Goal: Check status: Check status

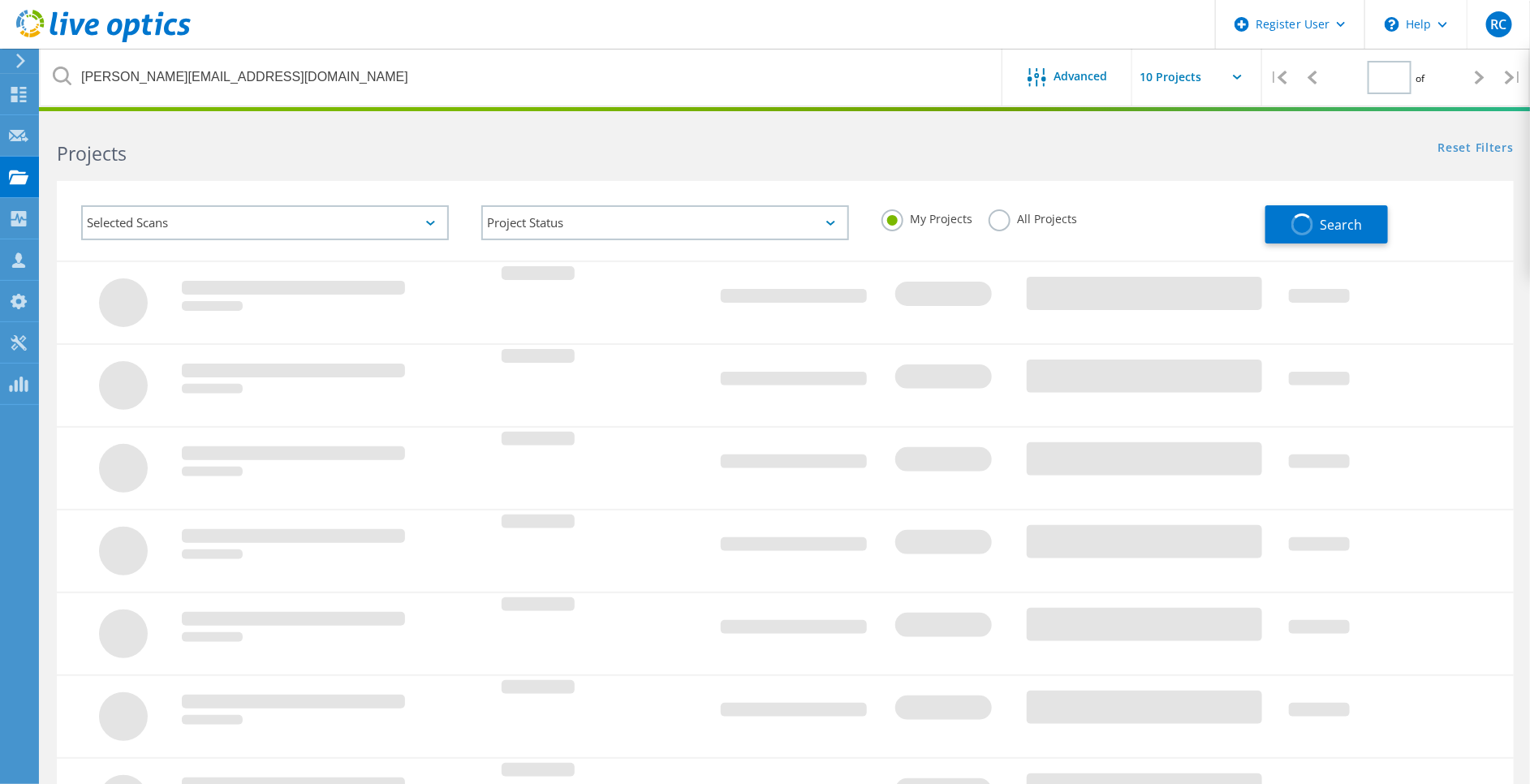
type input "1"
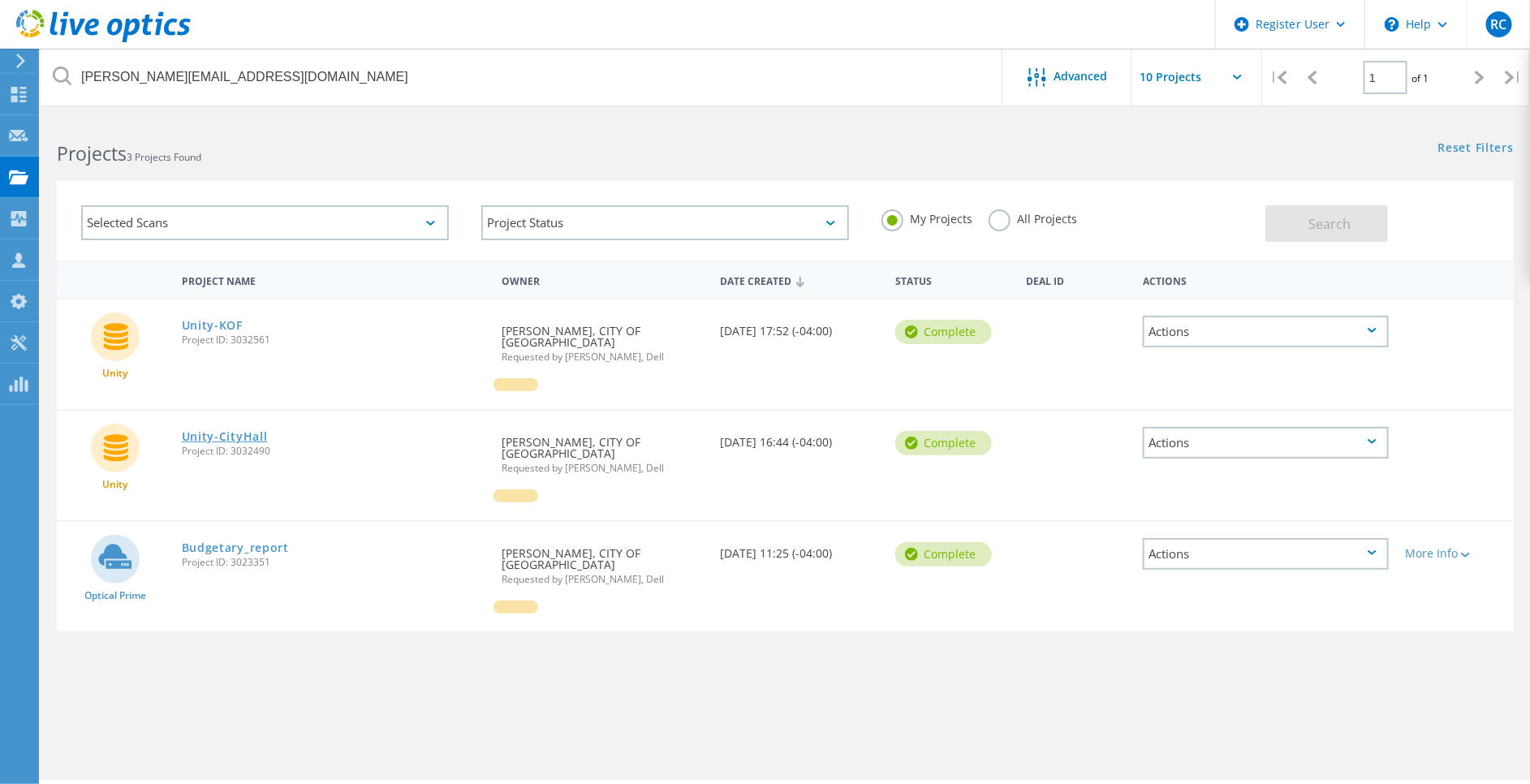
click at [244, 431] on link "Unity-CityHall" at bounding box center [225, 437] width 86 height 12
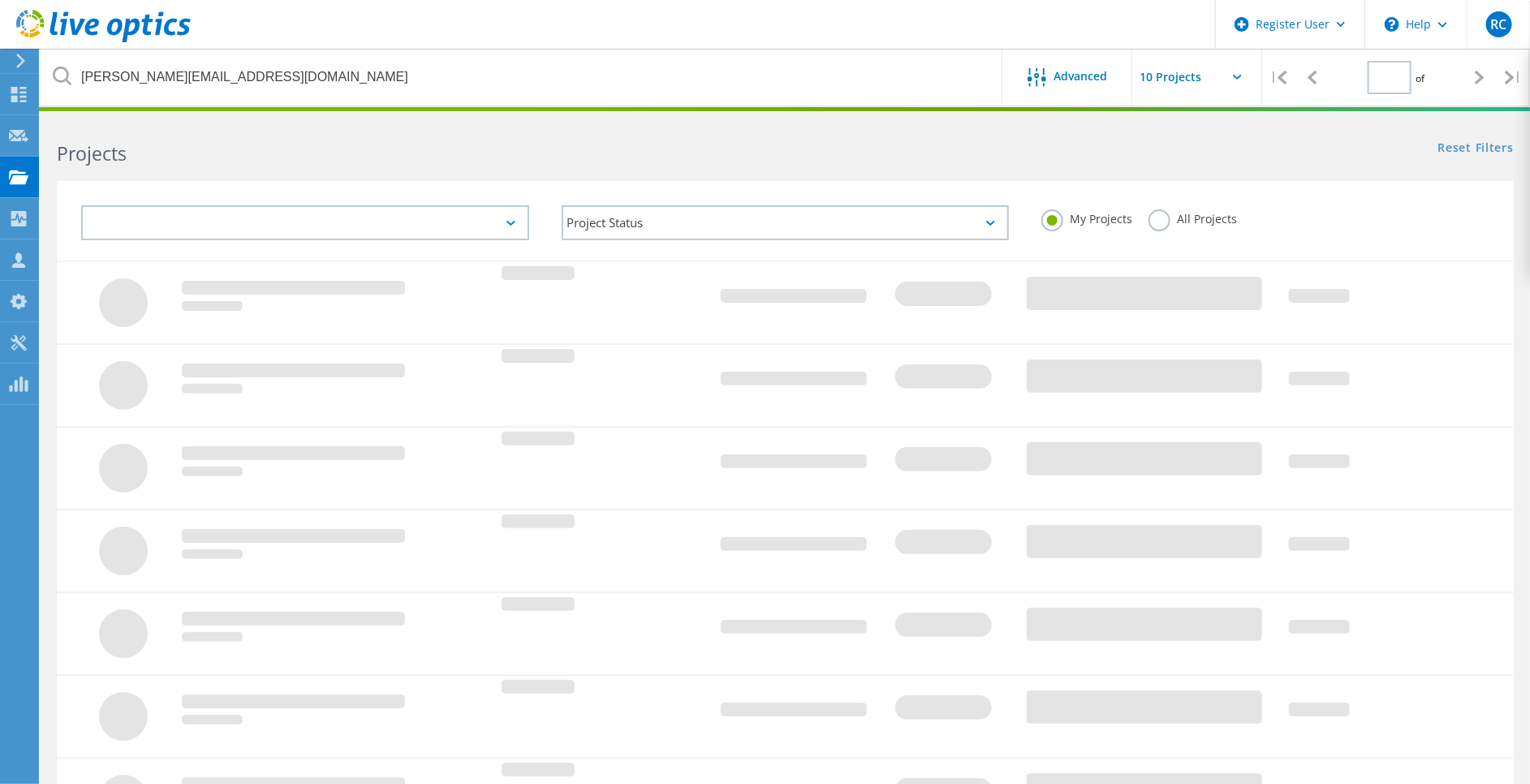
type input "1"
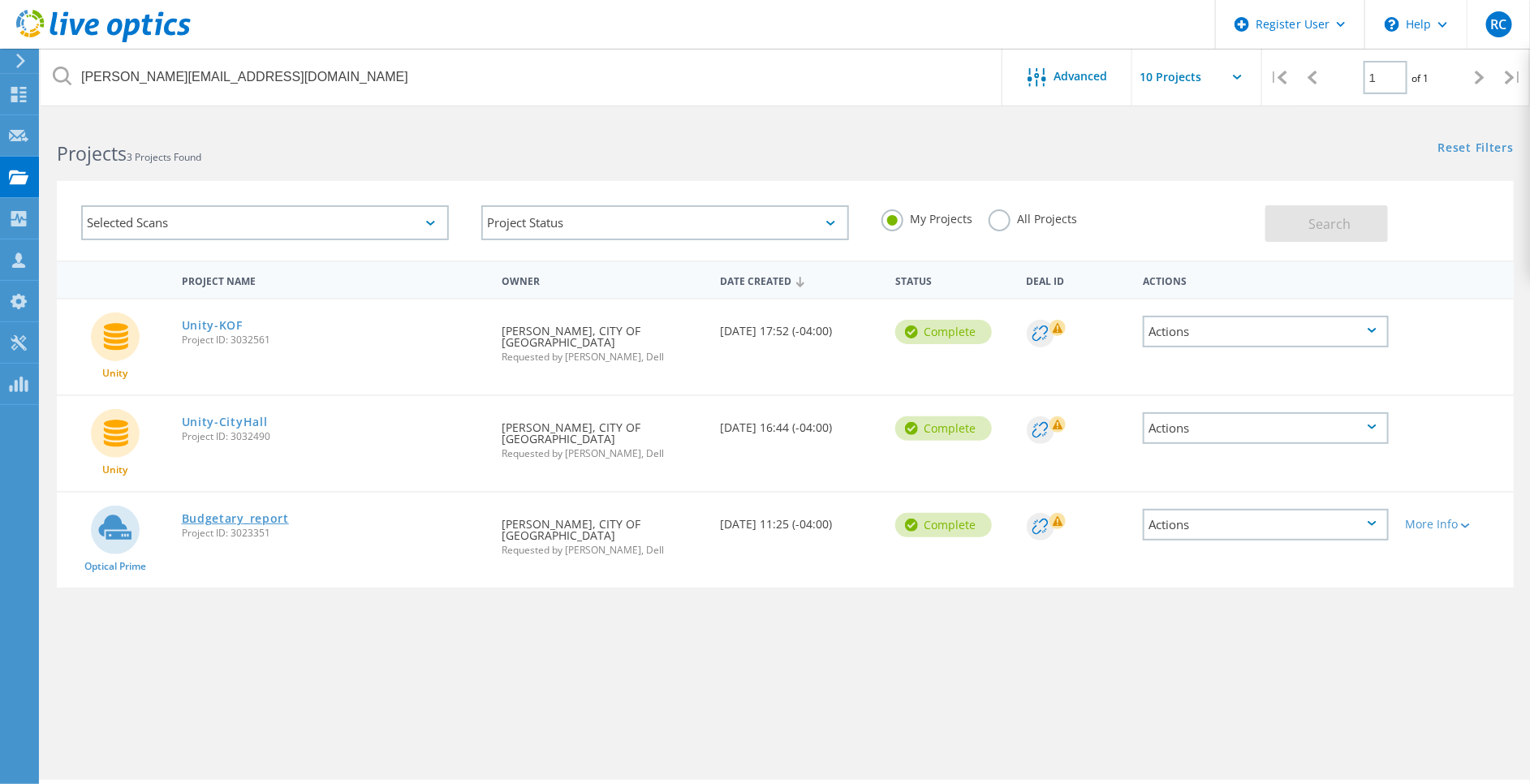
click at [204, 513] on link "Budgetary_report" at bounding box center [235, 518] width 107 height 12
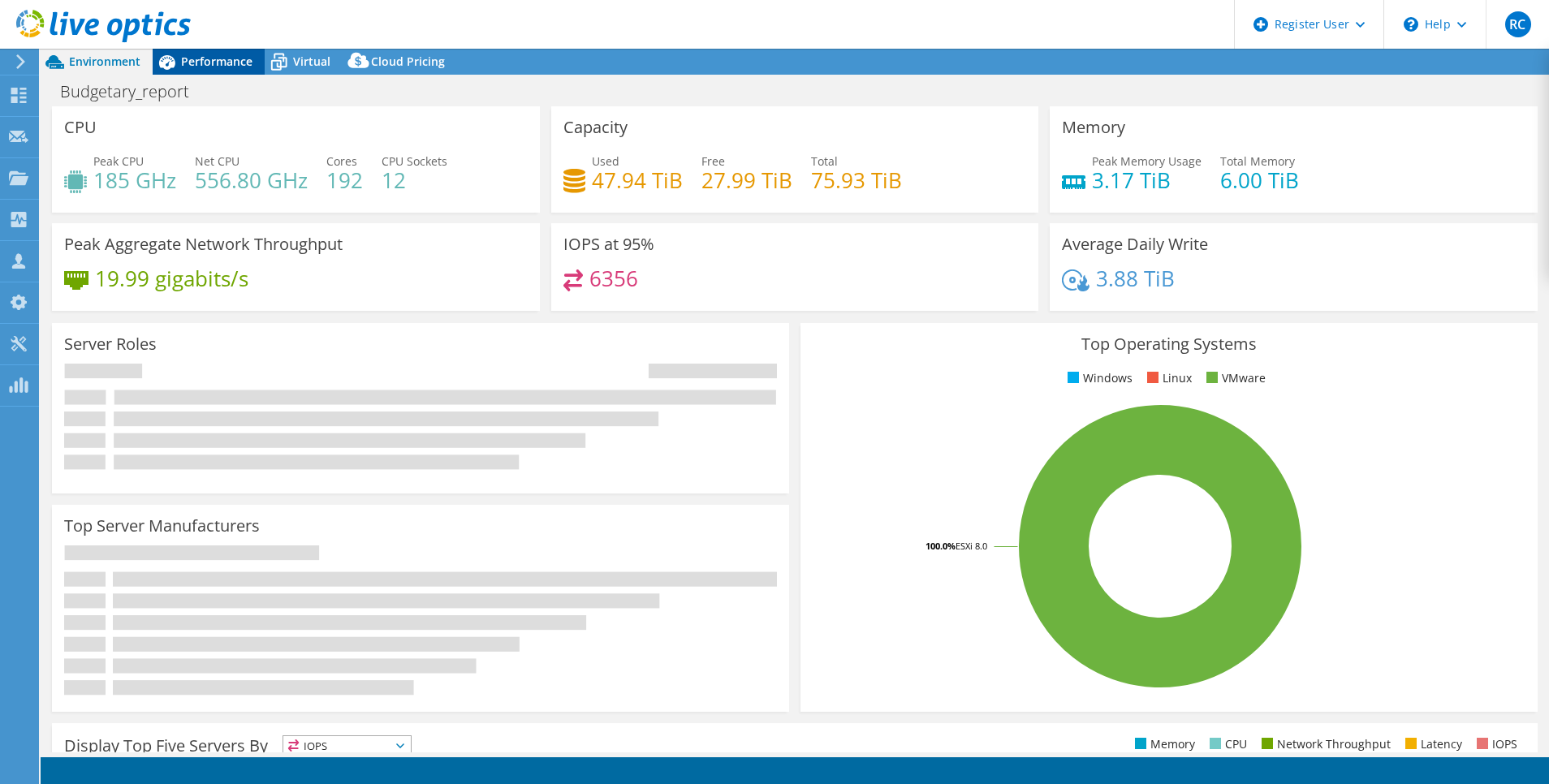
select select "[GEOGRAPHIC_DATA]"
select select "USD"
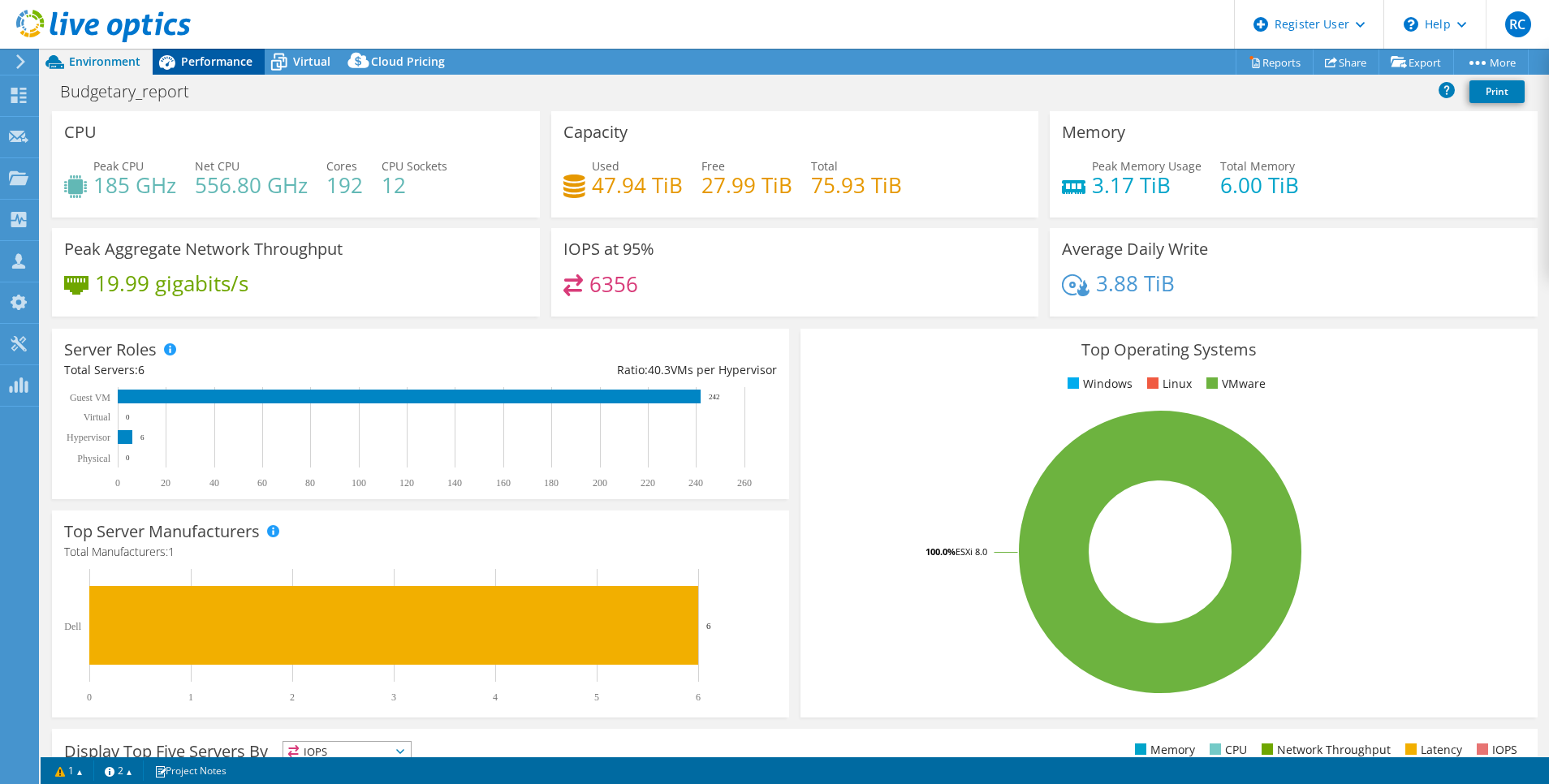
click at [216, 58] on span "Performance" at bounding box center [216, 61] width 72 height 16
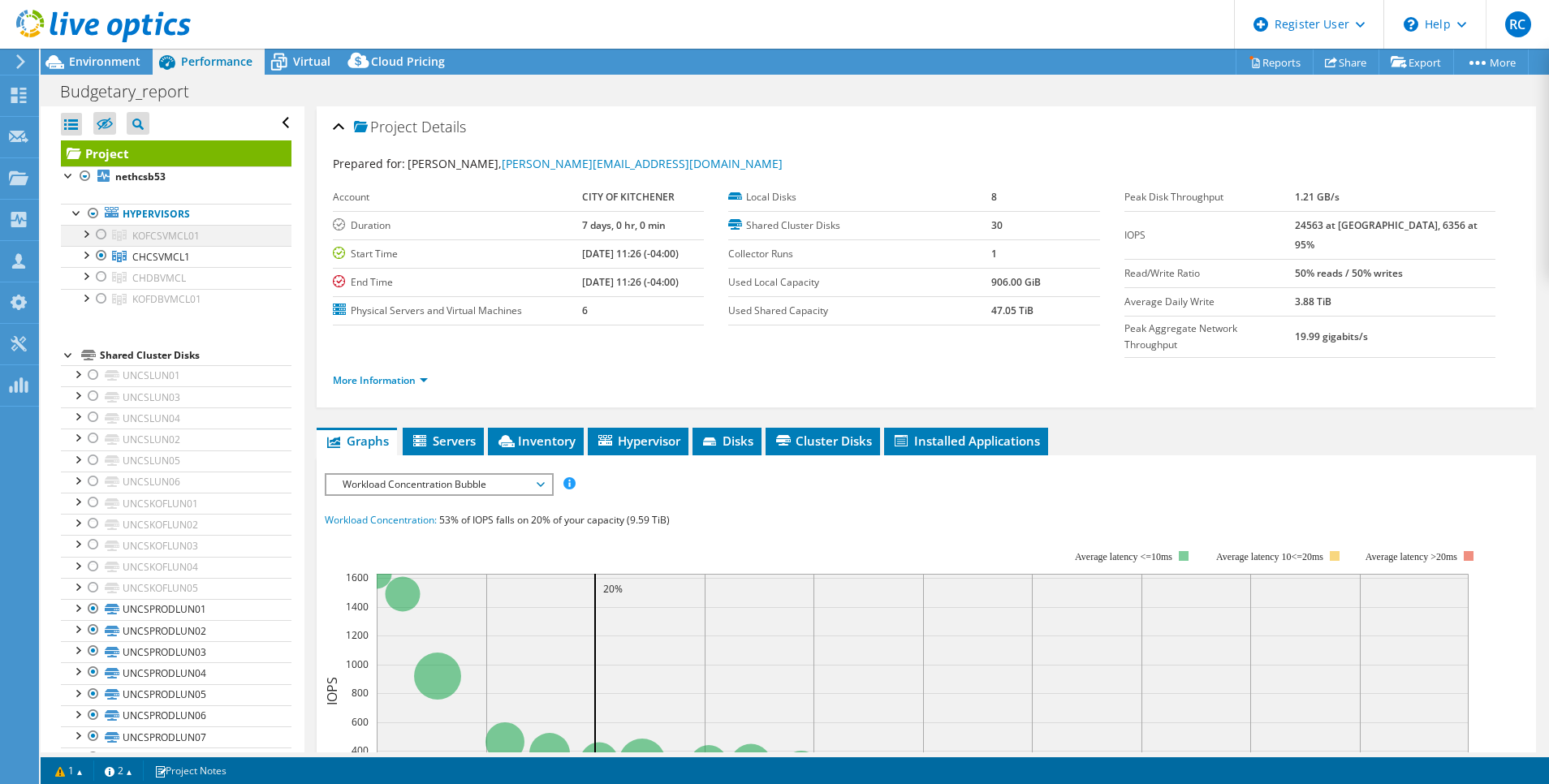
click at [100, 234] on div at bounding box center [101, 234] width 16 height 20
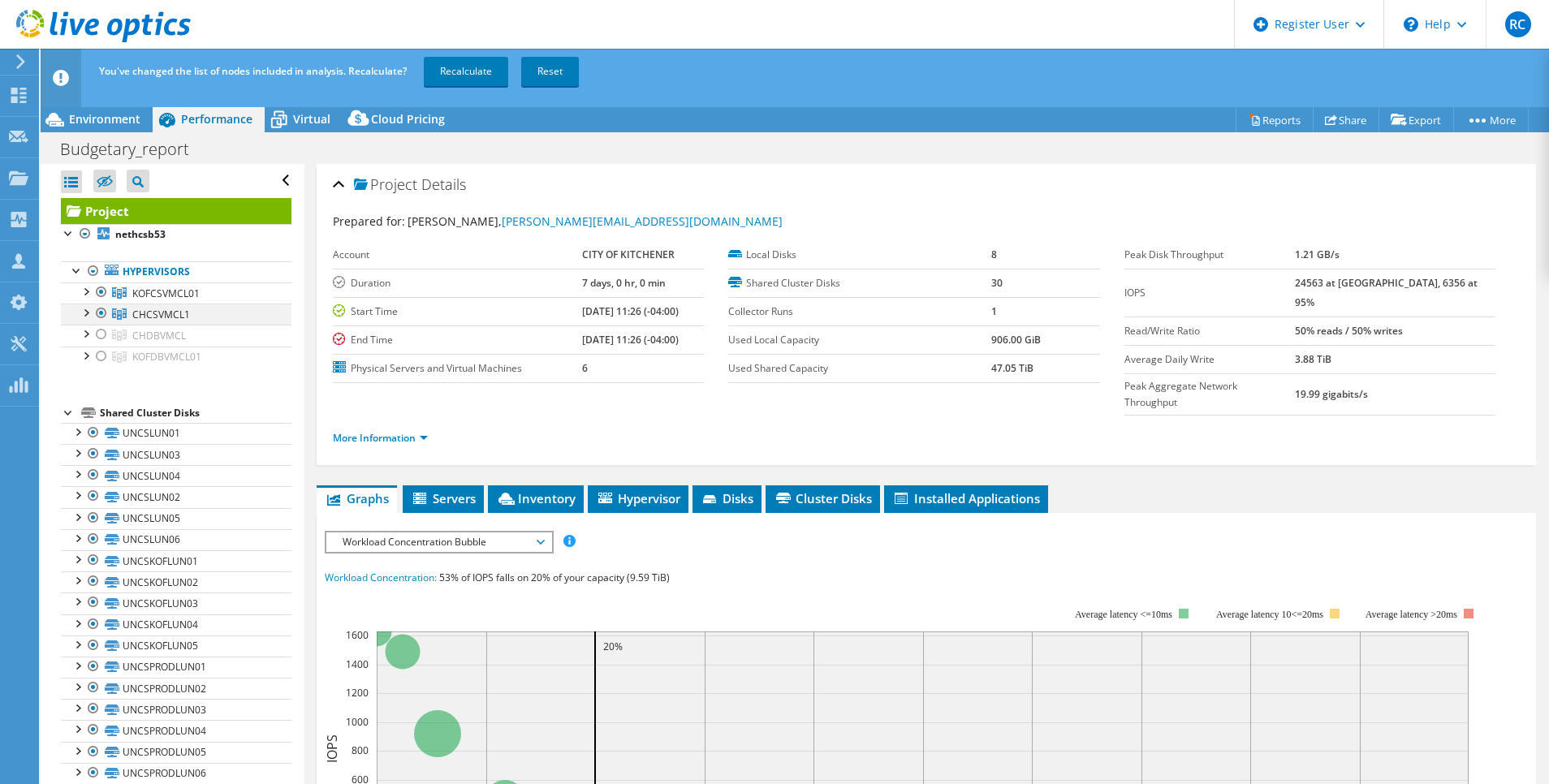
click at [97, 308] on div at bounding box center [101, 313] width 16 height 20
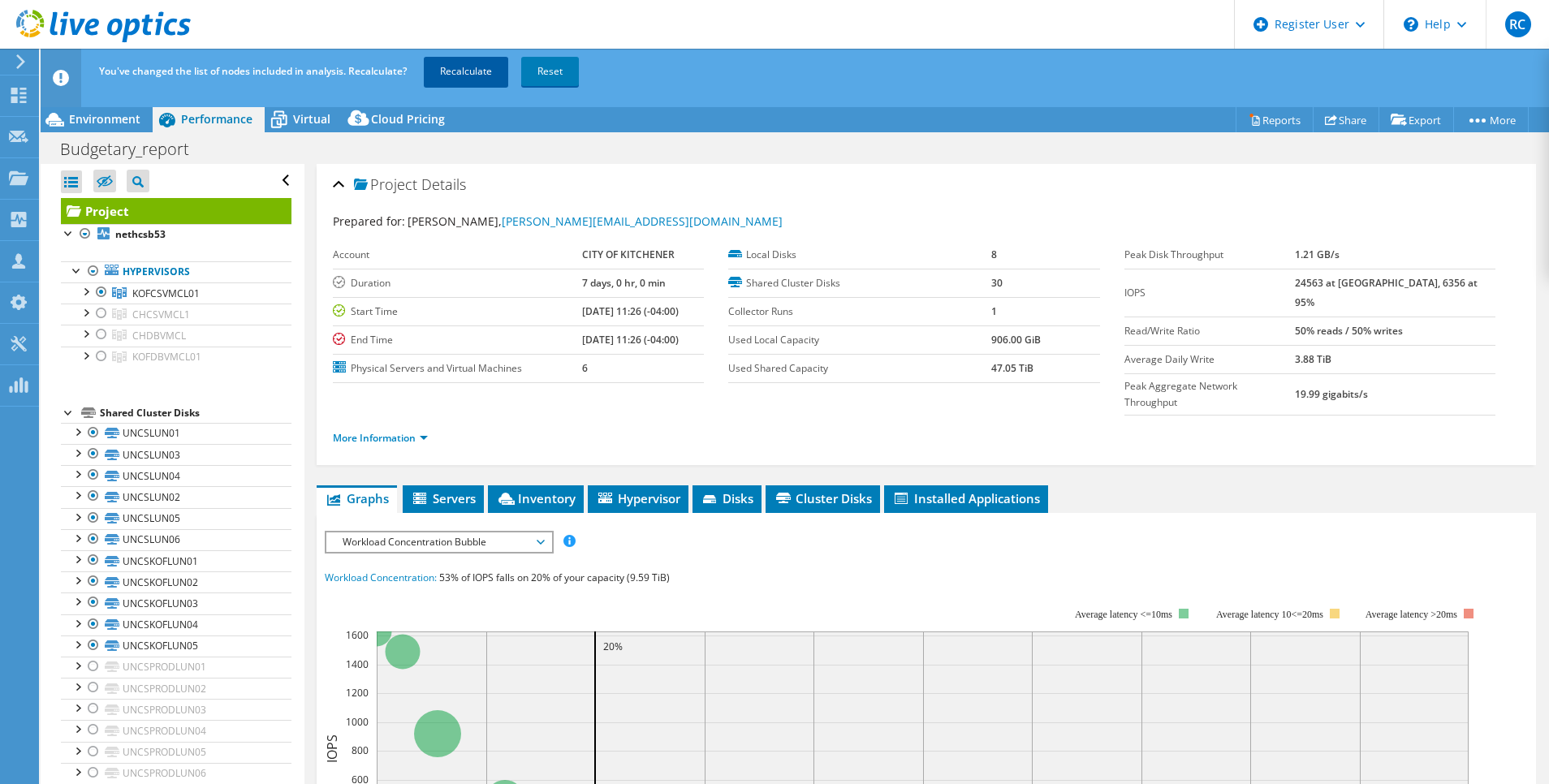
click at [489, 70] on link "Recalculate" at bounding box center [466, 72] width 85 height 30
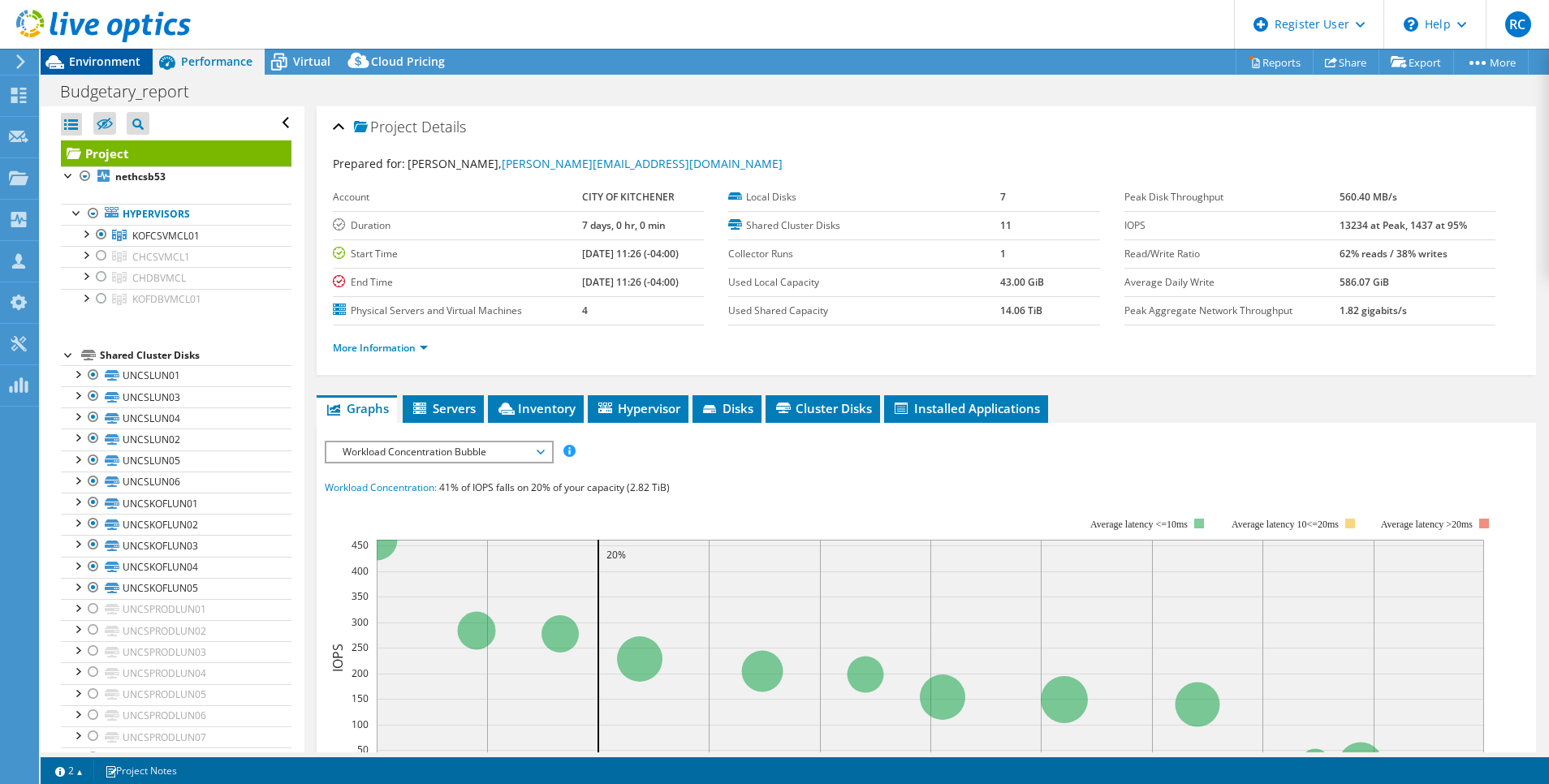
click at [78, 56] on span "Environment" at bounding box center [105, 61] width 72 height 16
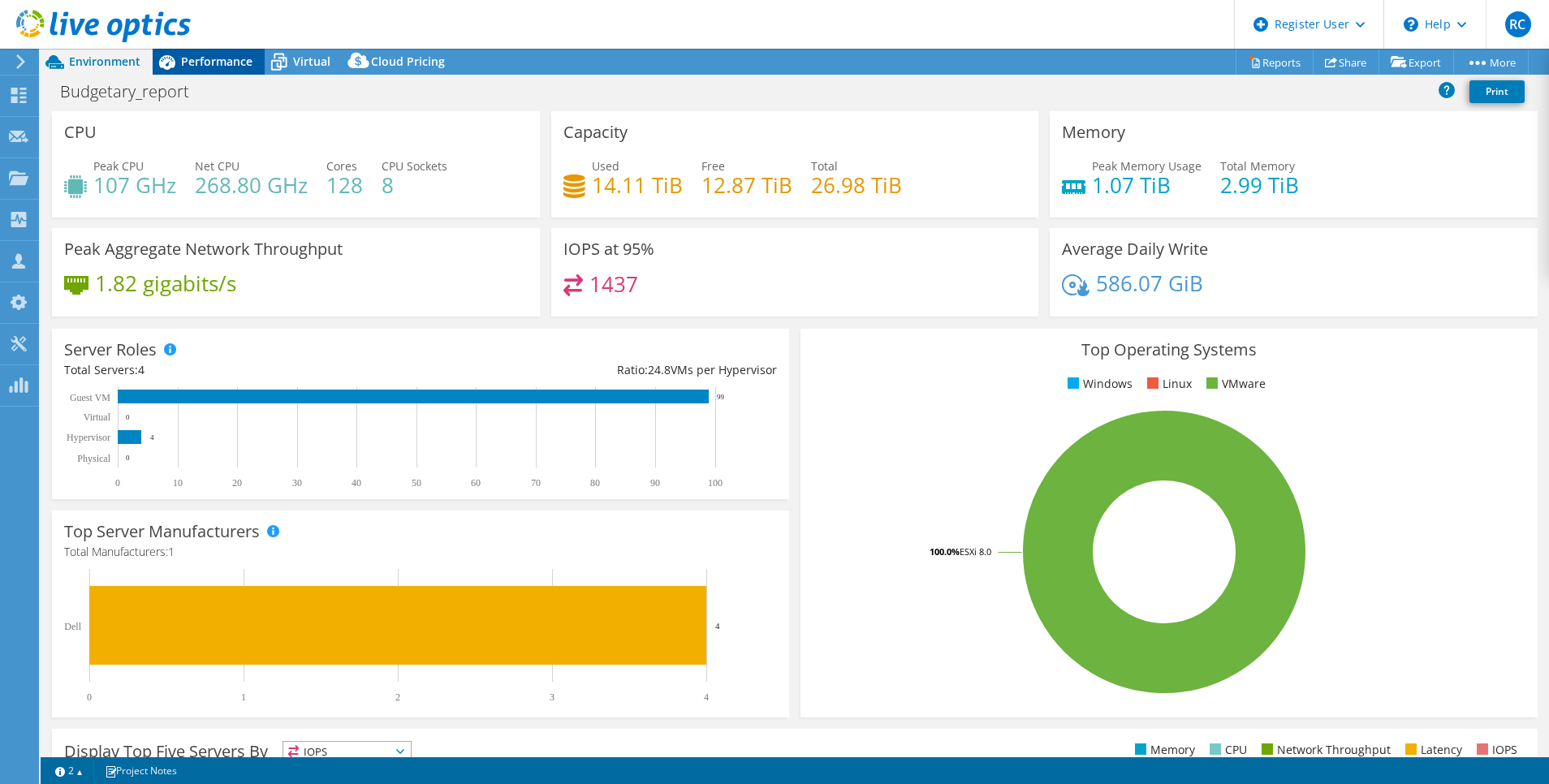
click at [197, 66] on span "Performance" at bounding box center [216, 61] width 72 height 16
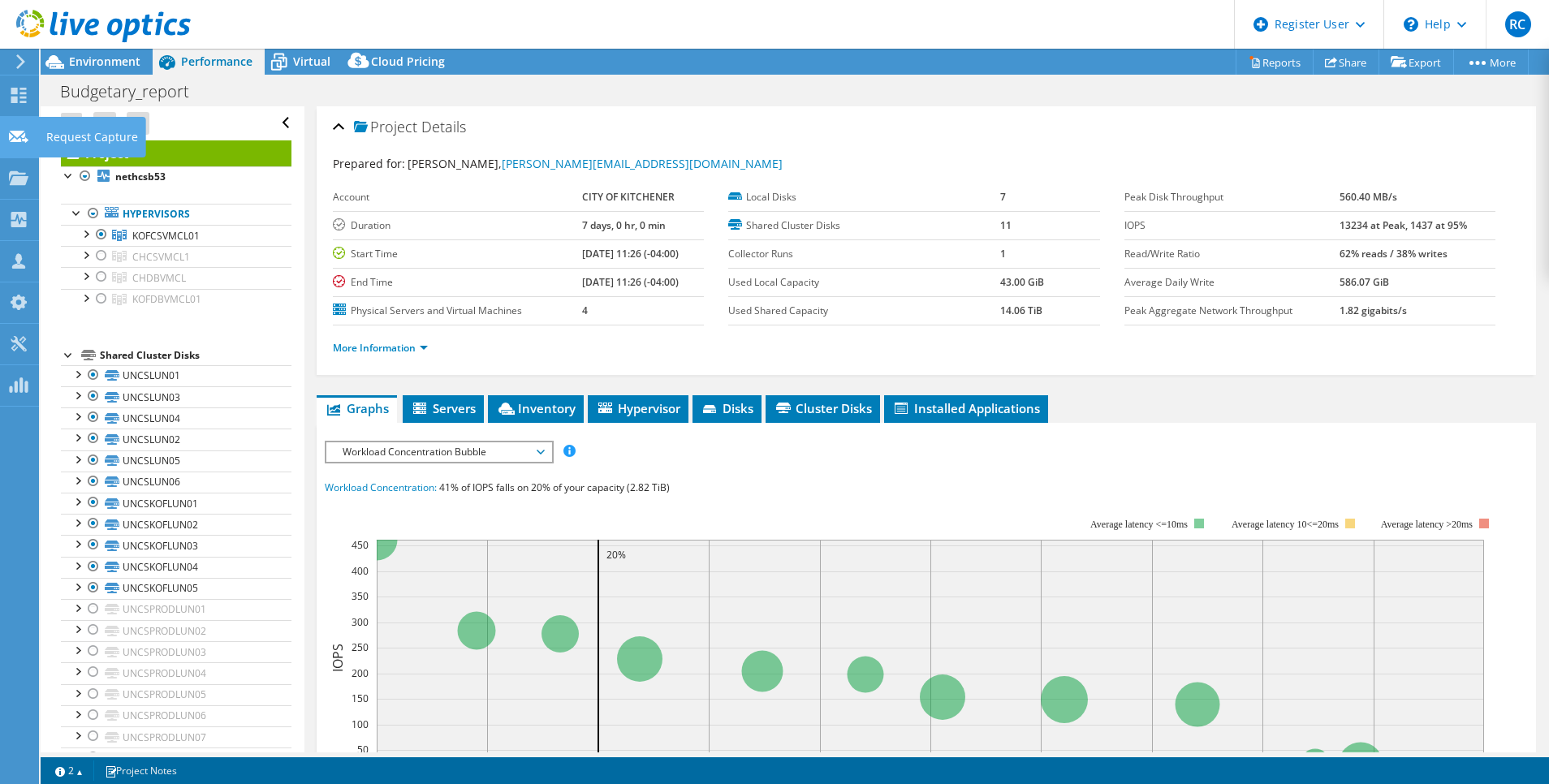
click at [20, 129] on icon at bounding box center [19, 137] width 20 height 16
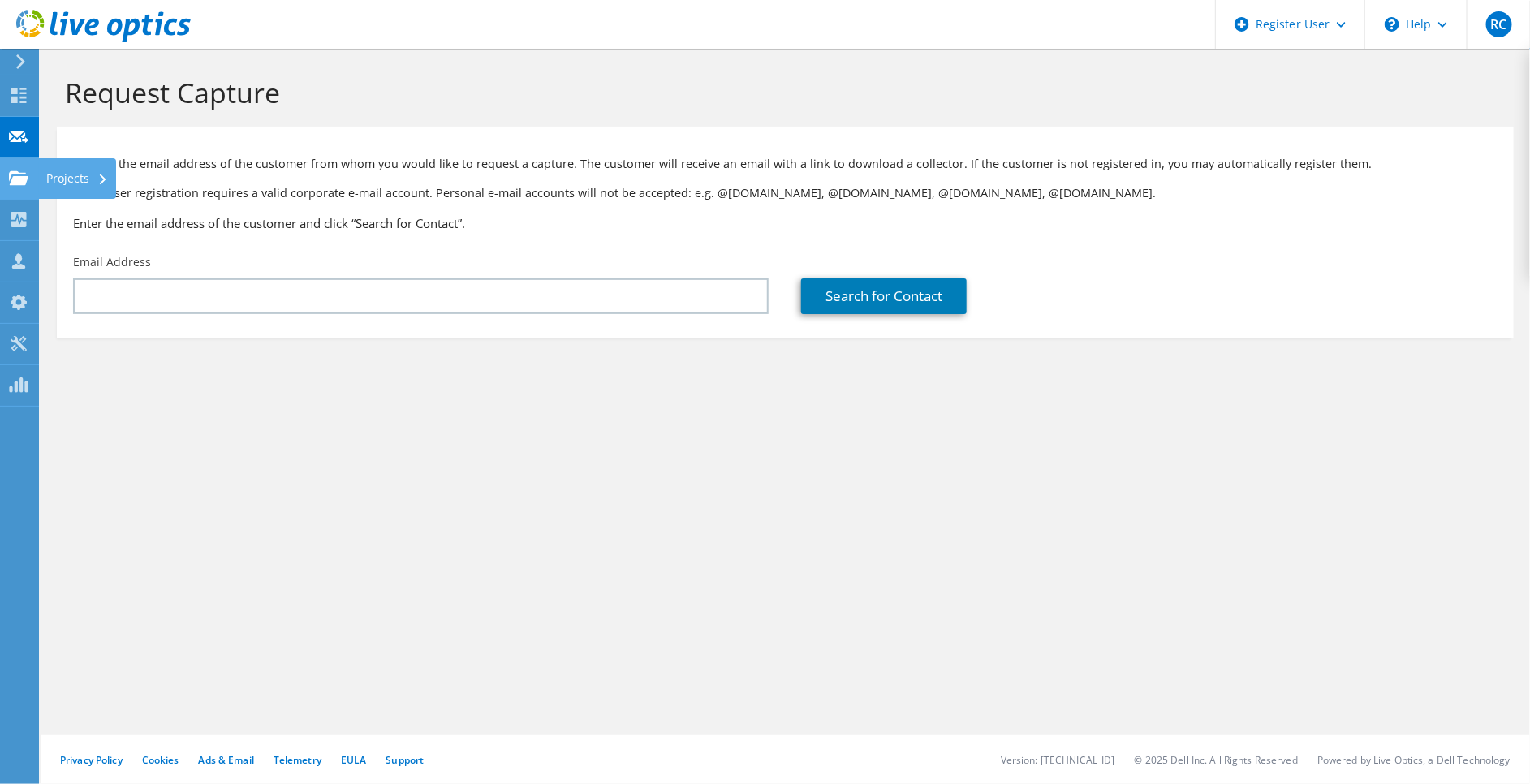
click at [20, 177] on use at bounding box center [19, 177] width 20 height 14
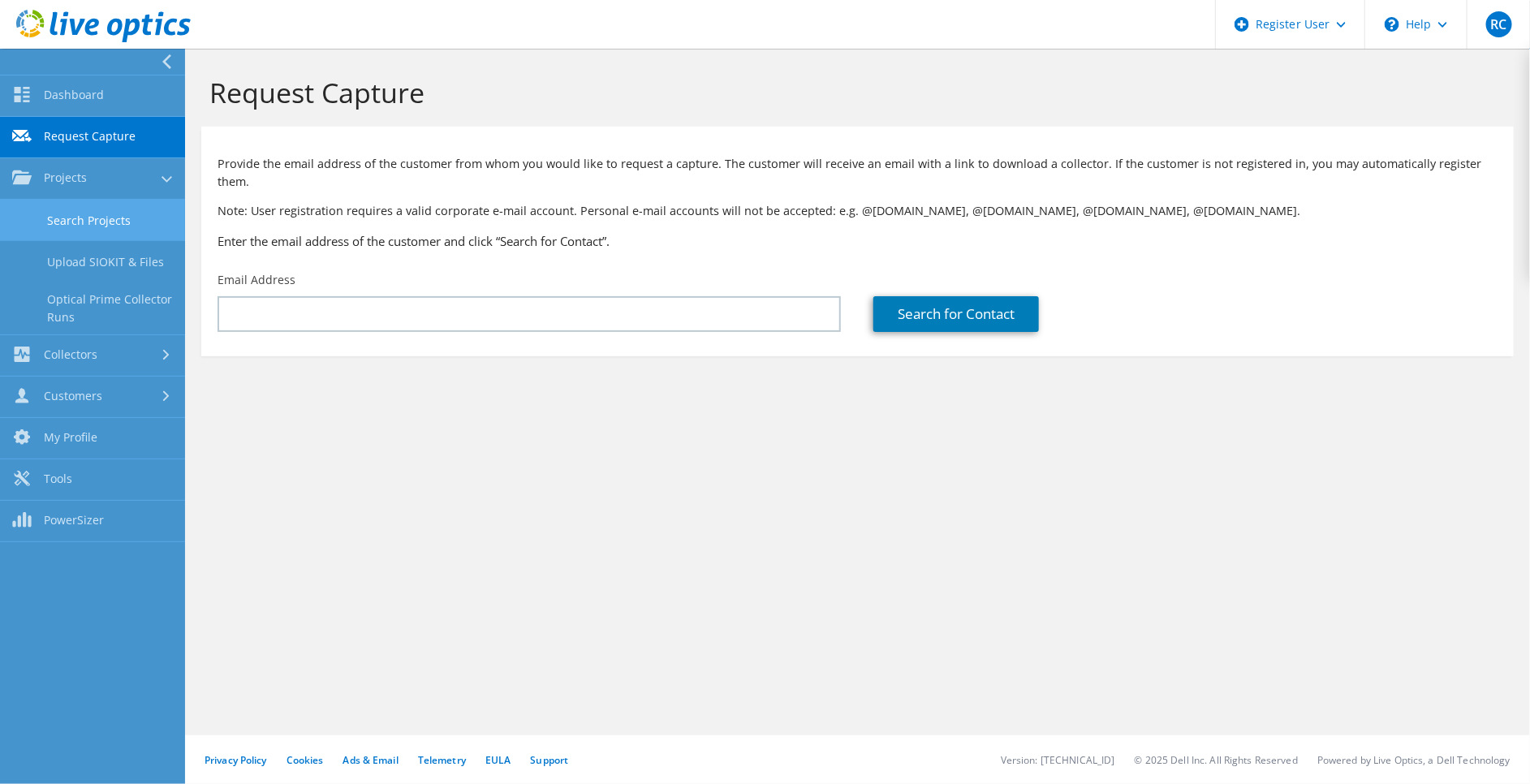
click at [90, 220] on link "Search Projects" at bounding box center [92, 220] width 185 height 41
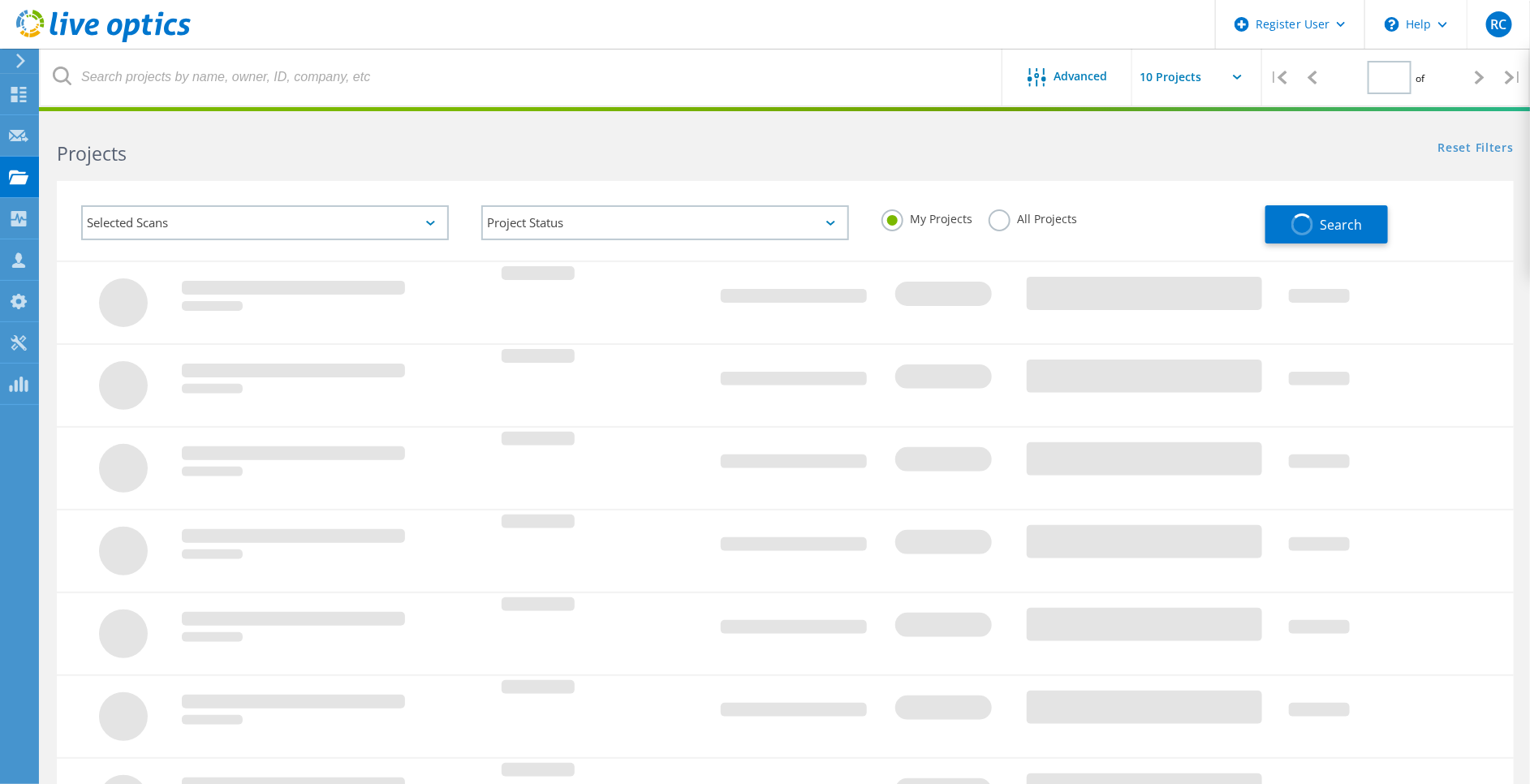
type input "1"
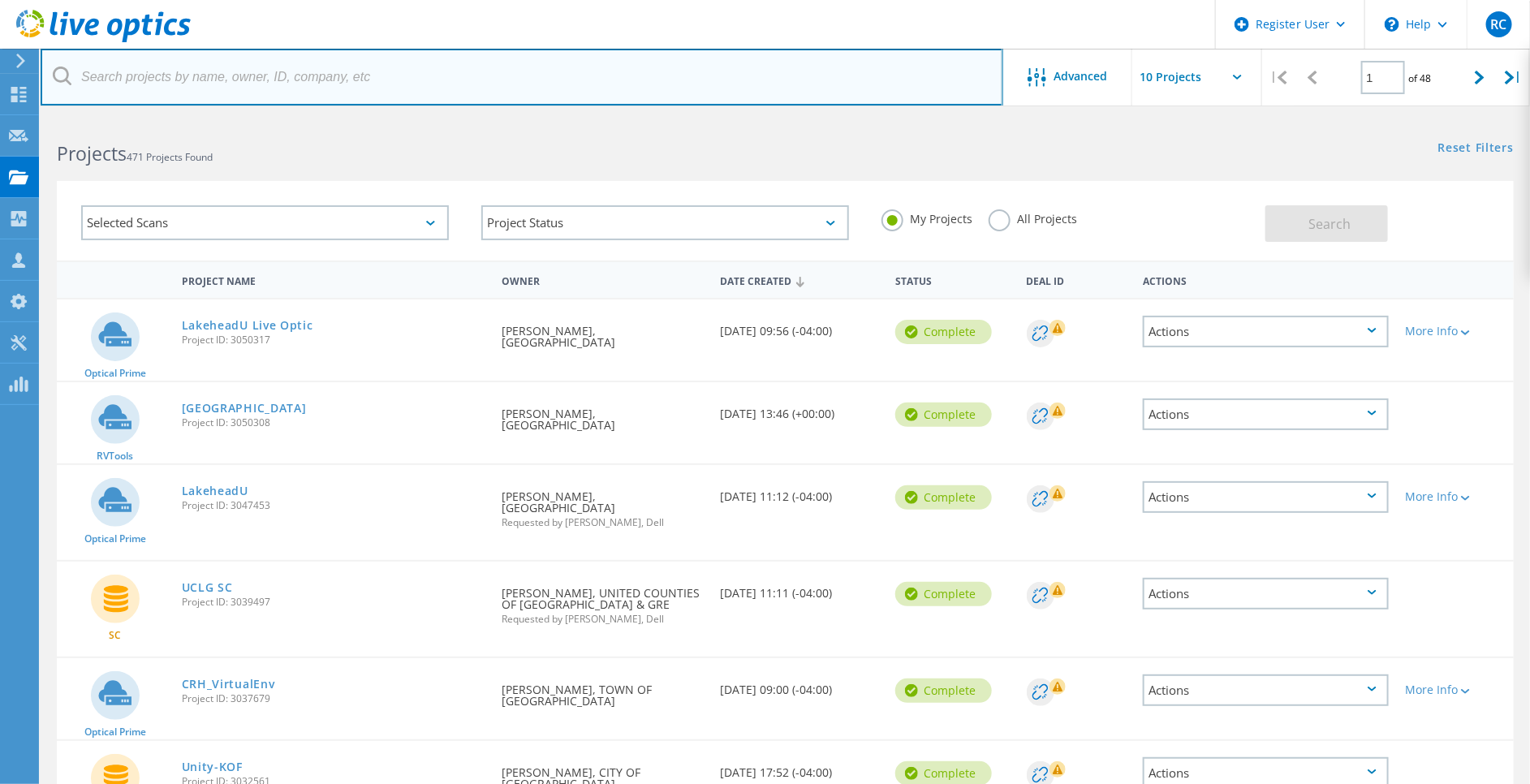
click at [338, 72] on input "text" at bounding box center [522, 77] width 963 height 57
type input "milo"
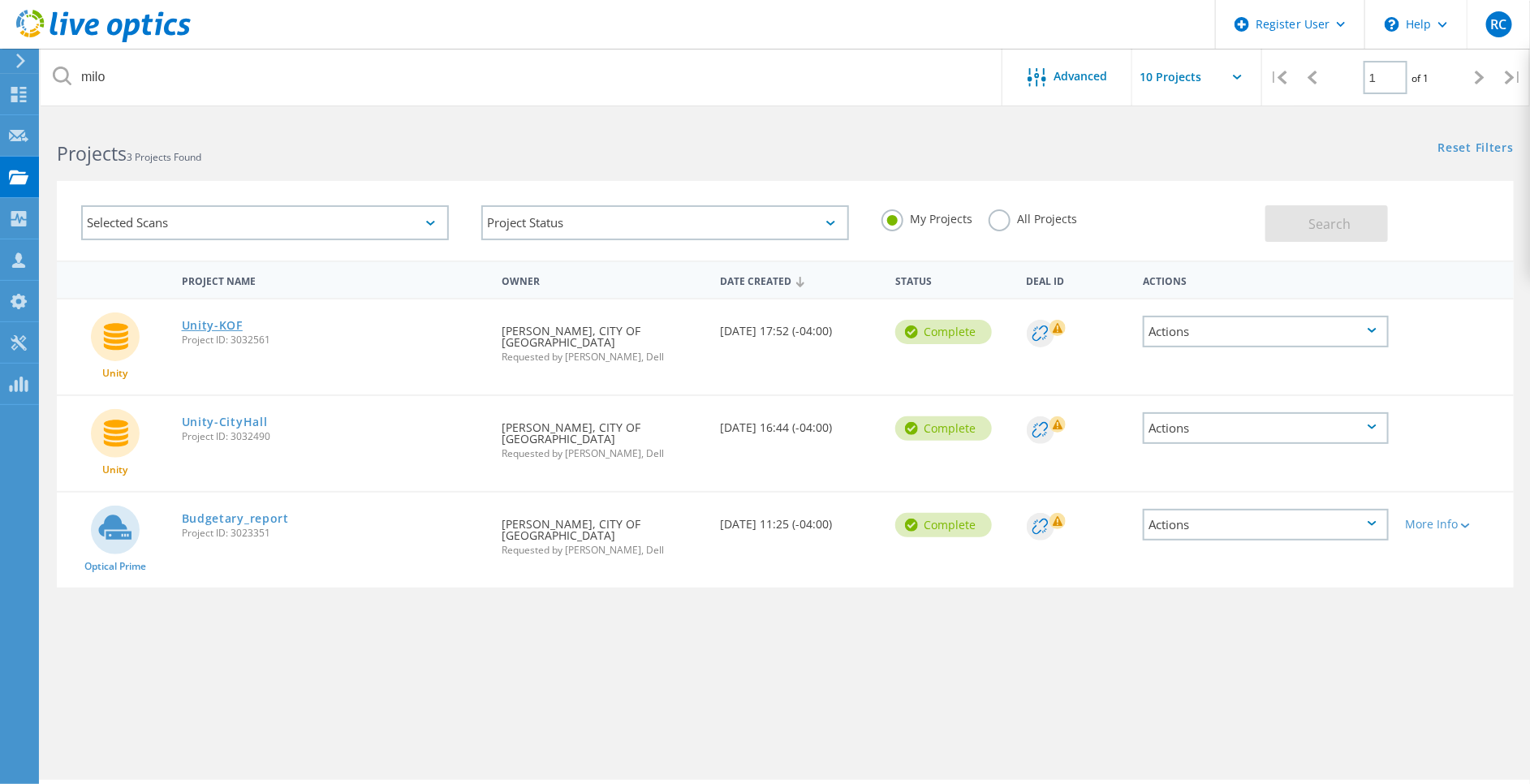
click at [228, 328] on link "Unity-KOF" at bounding box center [212, 326] width 61 height 12
